Goal: Transaction & Acquisition: Book appointment/travel/reservation

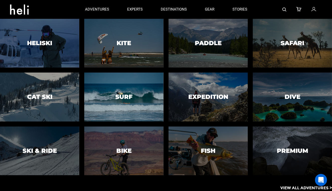
click at [133, 96] on div at bounding box center [124, 97] width 81 height 50
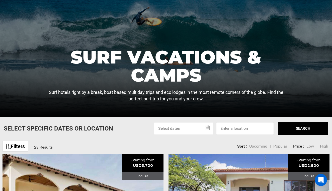
scroll to position [56, 0]
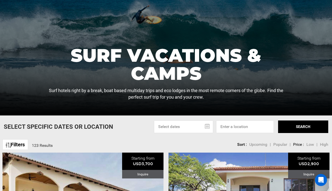
click at [197, 129] on input "text" at bounding box center [183, 127] width 59 height 13
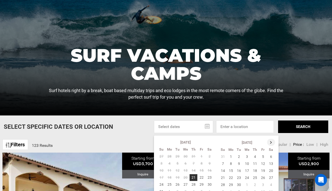
click at [271, 144] on th at bounding box center [271, 142] width 8 height 7
click at [271, 144] on th at bounding box center [272, 142] width 8 height 7
click at [255, 176] on td "25" at bounding box center [255, 177] width 8 height 7
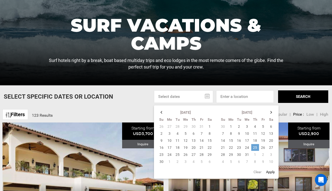
scroll to position [91, 0]
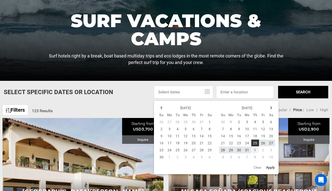
click at [255, 152] on td "1" at bounding box center [255, 150] width 8 height 7
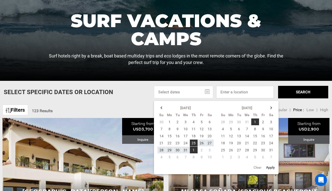
click at [228, 92] on input at bounding box center [245, 92] width 58 height 13
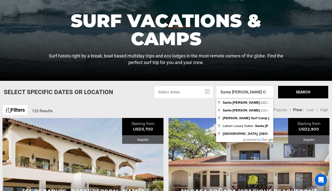
type input "[GEOGRAPHIC_DATA][PERSON_NAME], [GEOGRAPHIC_DATA][PERSON_NAME], [GEOGRAPHIC_DAT…"
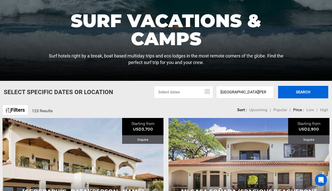
click at [311, 92] on button "SEARCH" at bounding box center [303, 92] width 50 height 13
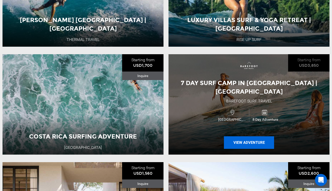
scroll to position [695, 0]
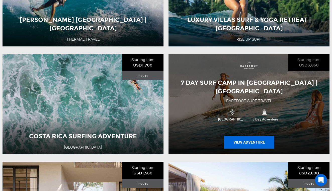
click at [244, 136] on button "View Adventure" at bounding box center [249, 142] width 50 height 13
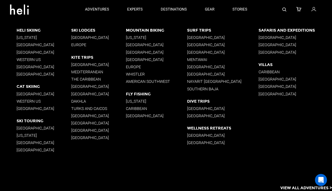
click at [196, 37] on p "[GEOGRAPHIC_DATA]" at bounding box center [223, 37] width 72 height 5
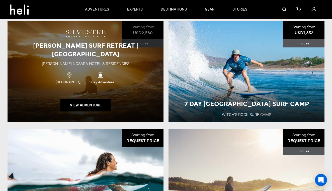
scroll to position [366, 0]
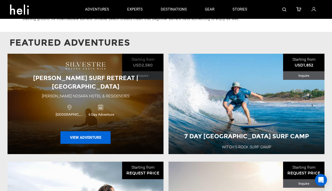
click at [87, 131] on button "View Adventure" at bounding box center [86, 137] width 50 height 13
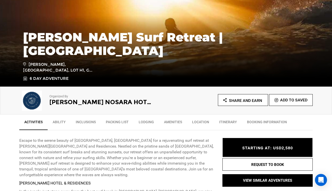
scroll to position [83, 0]
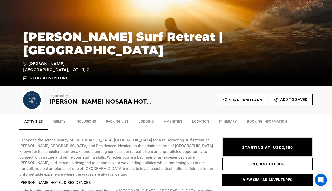
click at [197, 121] on link "Location" at bounding box center [200, 123] width 27 height 13
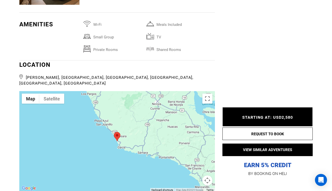
scroll to position [945, 0]
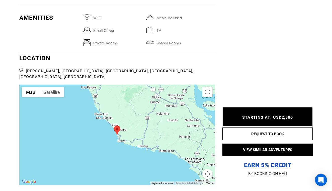
click at [208, 169] on button "Map camera controls" at bounding box center [208, 174] width 10 height 10
click at [195, 144] on button "Zoom in" at bounding box center [195, 149] width 10 height 10
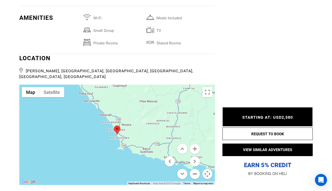
click at [197, 169] on button "Zoom out" at bounding box center [195, 174] width 10 height 10
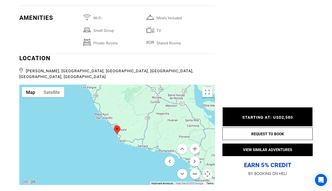
click at [197, 169] on button "Zoom out" at bounding box center [195, 174] width 10 height 10
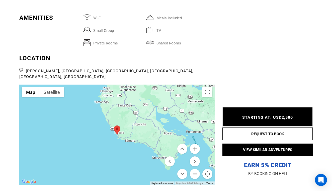
click at [197, 169] on button "Zoom out" at bounding box center [195, 174] width 10 height 10
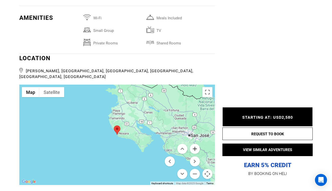
click at [196, 144] on button "Zoom in" at bounding box center [195, 149] width 10 height 10
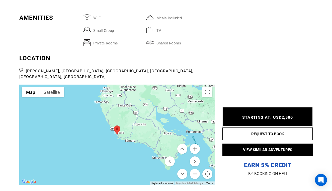
click at [196, 144] on button "Zoom in" at bounding box center [195, 149] width 10 height 10
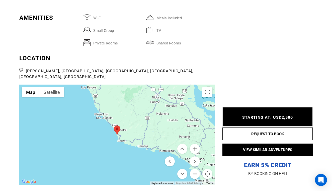
click at [196, 144] on button "Zoom in" at bounding box center [195, 149] width 10 height 10
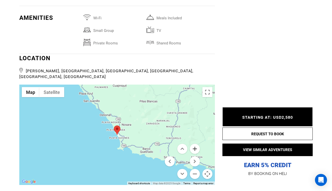
click at [196, 144] on button "Zoom in" at bounding box center [195, 149] width 10 height 10
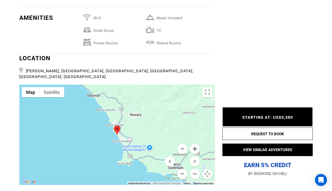
click at [196, 144] on button "Zoom in" at bounding box center [195, 149] width 10 height 10
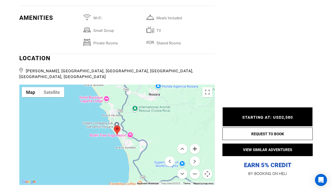
click at [196, 144] on button "Zoom in" at bounding box center [195, 149] width 10 height 10
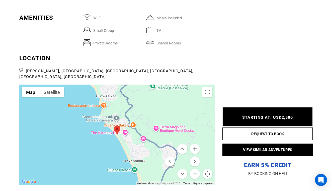
click at [195, 144] on button "Zoom in" at bounding box center [195, 149] width 10 height 10
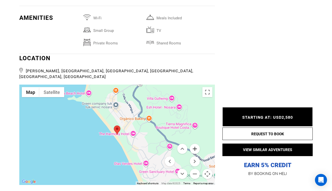
click at [195, 144] on button "Zoom in" at bounding box center [195, 149] width 10 height 10
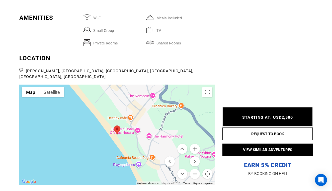
click at [195, 144] on button "Zoom in" at bounding box center [195, 149] width 10 height 10
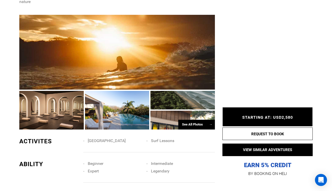
scroll to position [330, 0]
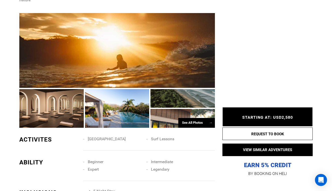
click at [123, 107] on div at bounding box center [117, 108] width 65 height 39
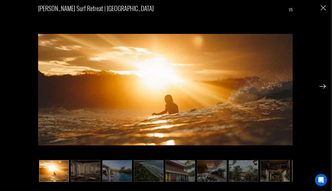
click at [245, 169] on img at bounding box center [244, 171] width 30 height 22
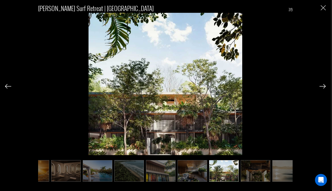
scroll to position [0, 30]
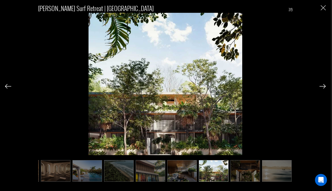
click at [174, 170] on img at bounding box center [182, 171] width 30 height 22
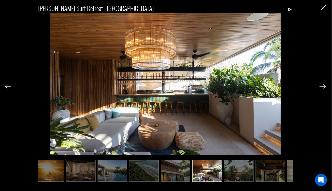
scroll to position [366, 0]
click at [269, 166] on img at bounding box center [271, 171] width 30 height 22
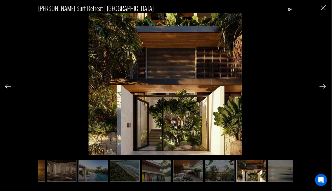
scroll to position [0, 30]
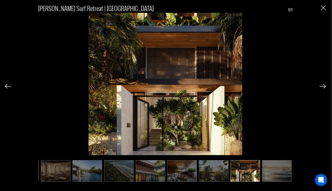
click at [322, 86] on img at bounding box center [323, 86] width 6 height 5
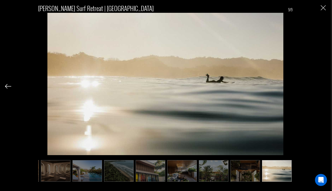
click at [322, 86] on div "[PERSON_NAME] Surf Retreat | [GEOGRAPHIC_DATA] 9/9" at bounding box center [165, 91] width 321 height 182
click at [322, 10] on img "Close" at bounding box center [323, 7] width 5 height 5
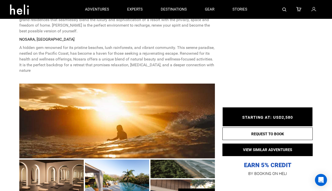
scroll to position [200, 0]
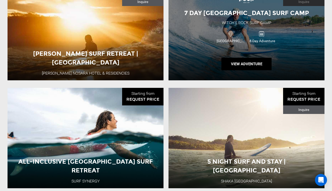
scroll to position [440, 0]
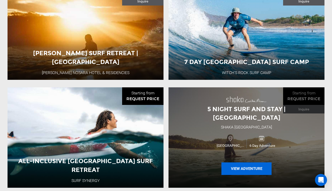
click at [243, 162] on button "View Adventure" at bounding box center [247, 168] width 50 height 13
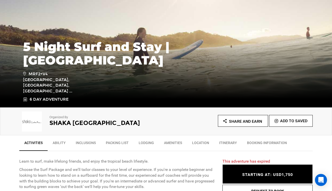
scroll to position [63, 0]
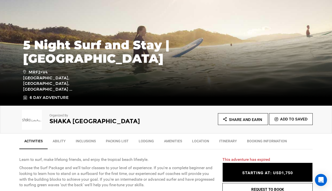
click at [198, 142] on link "Location" at bounding box center [200, 142] width 27 height 13
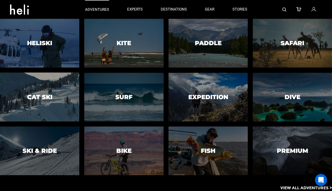
scroll to position [0, 0]
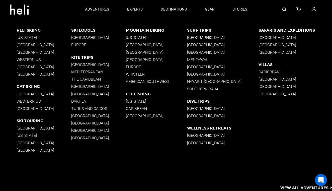
click at [207, 37] on p "[GEOGRAPHIC_DATA]" at bounding box center [223, 37] width 72 height 5
